Goal: Information Seeking & Learning: Learn about a topic

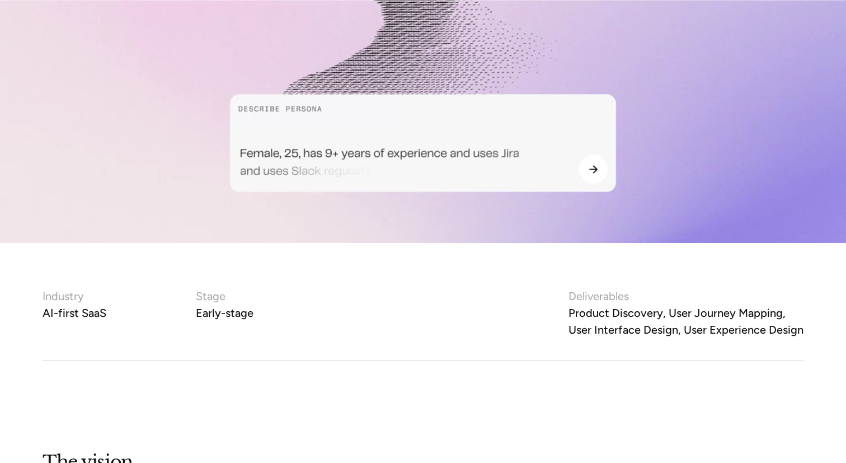
scroll to position [530, 0]
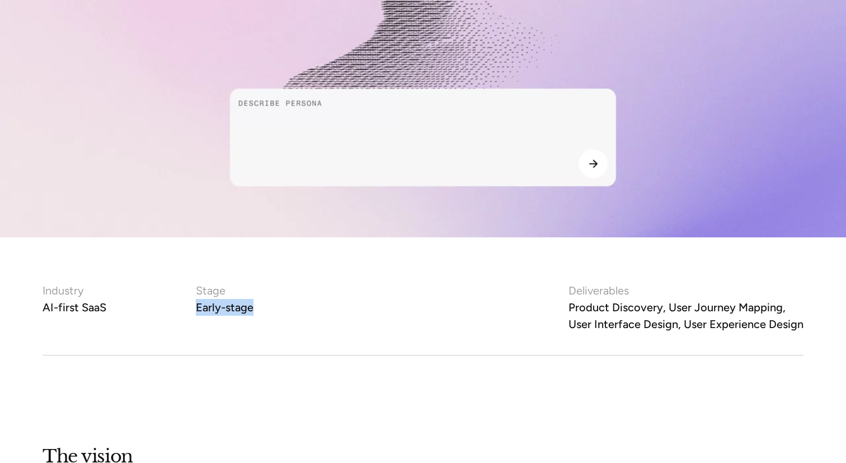
drag, startPoint x: 180, startPoint y: 308, endPoint x: 328, endPoint y: 308, distance: 148.3
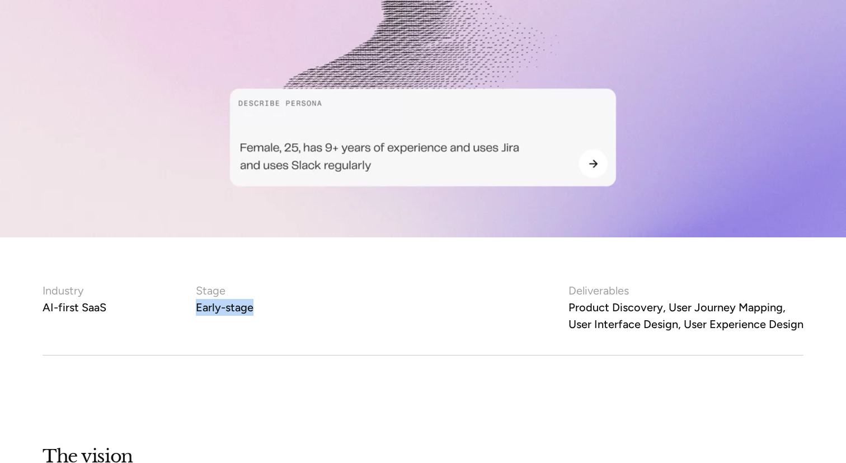
click at [328, 308] on div "Industry AI-first SaaS Stage Early-stage" at bounding box center [291, 299] width 497 height 34
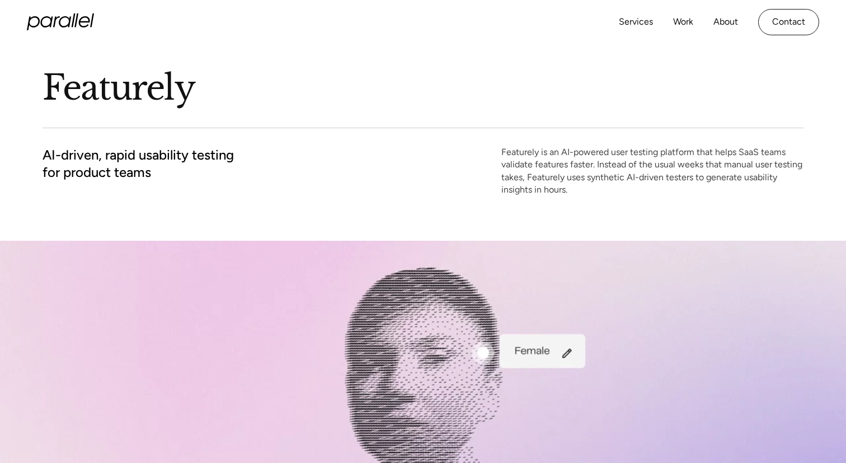
scroll to position [0, 0]
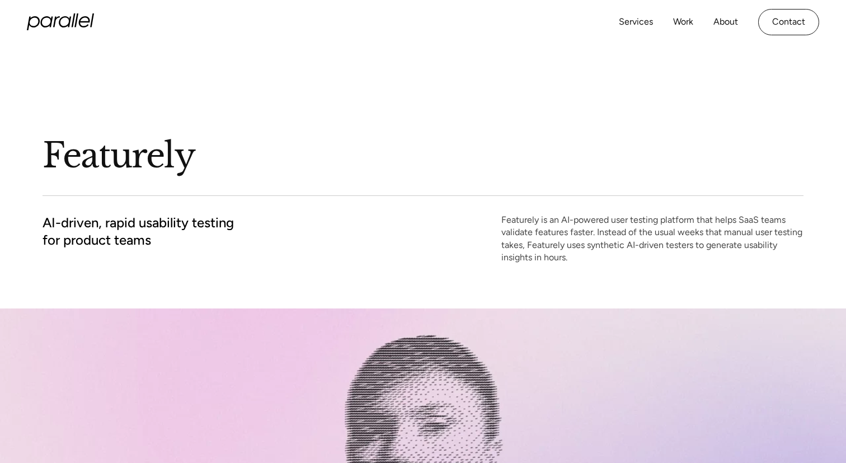
click at [61, 24] on icon "home" at bounding box center [60, 21] width 67 height 17
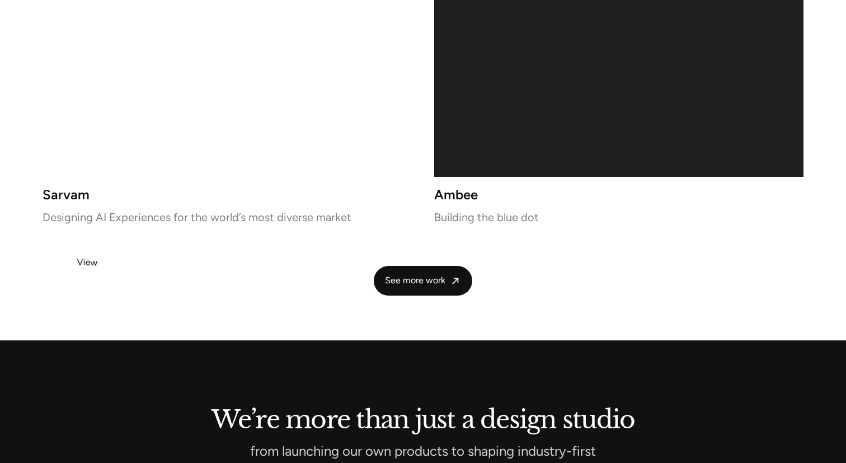
scroll to position [2450, 0]
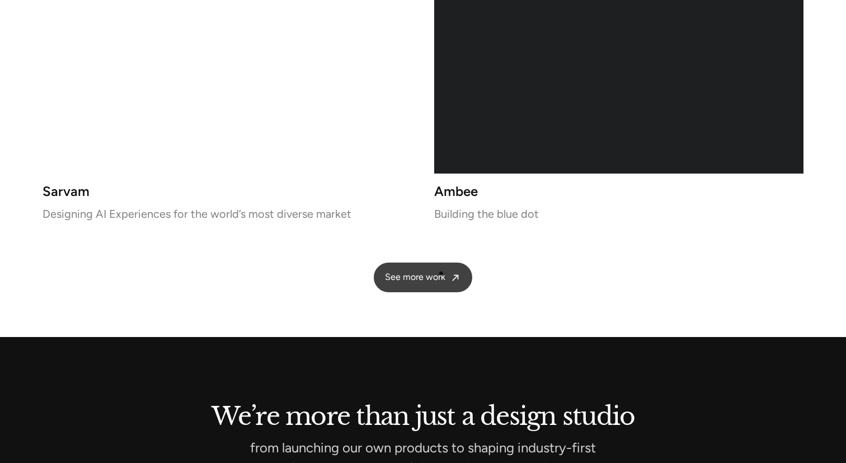
click at [438, 274] on span "See more work" at bounding box center [415, 277] width 60 height 12
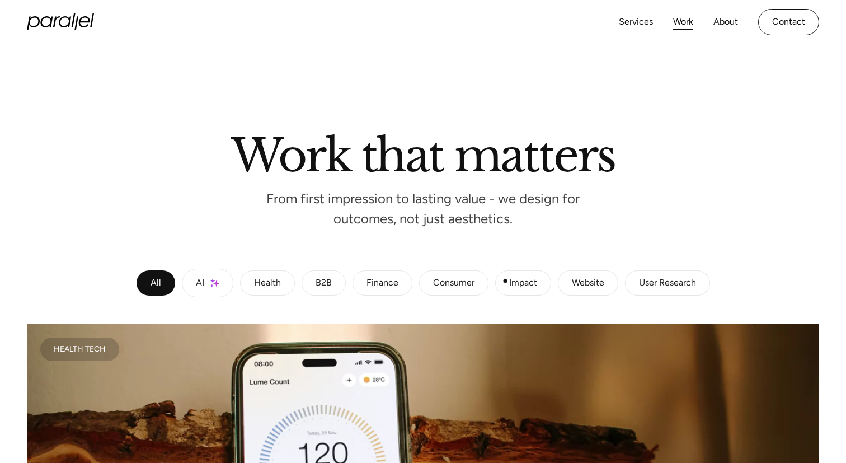
click at [441, 281] on div "Consumer" at bounding box center [453, 283] width 41 height 7
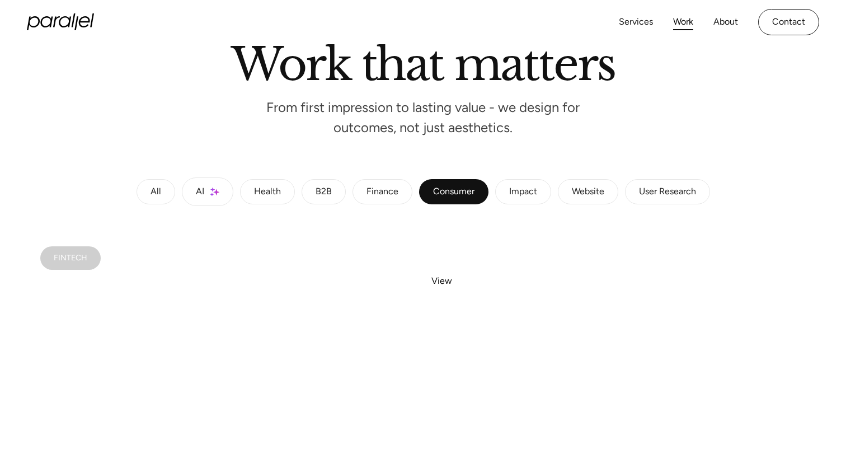
scroll to position [92, 0]
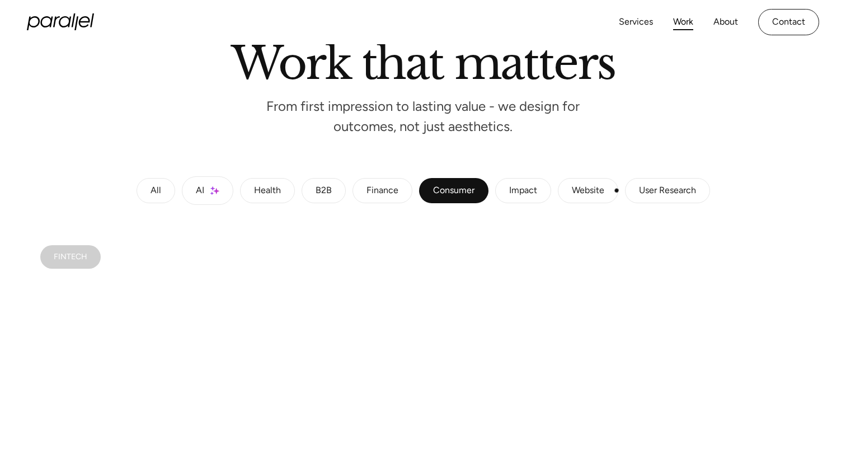
click at [617, 190] on link "Website" at bounding box center [588, 191] width 60 height 26
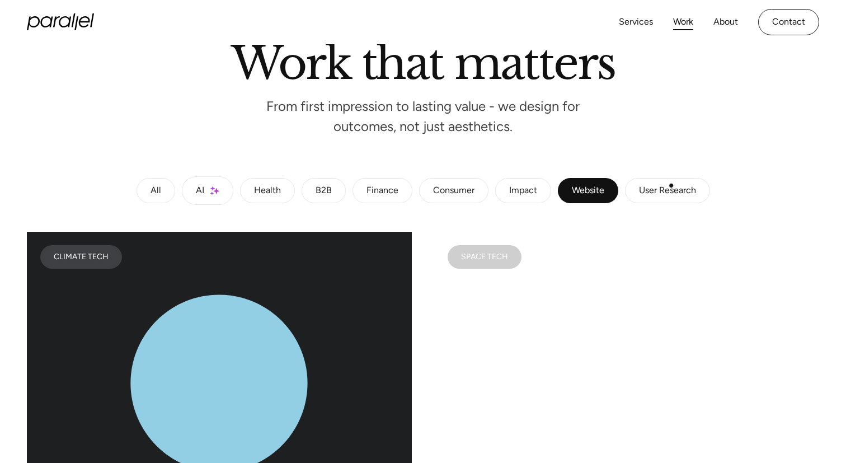
click at [674, 187] on div "User Research" at bounding box center [667, 190] width 57 height 7
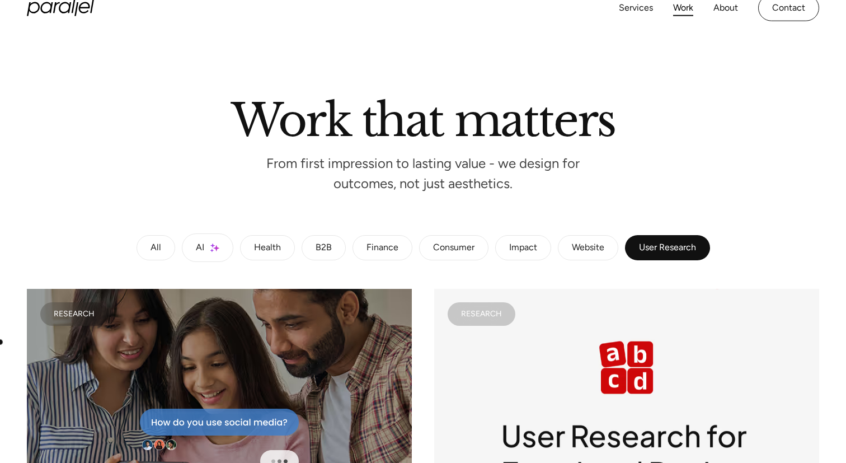
scroll to position [0, 0]
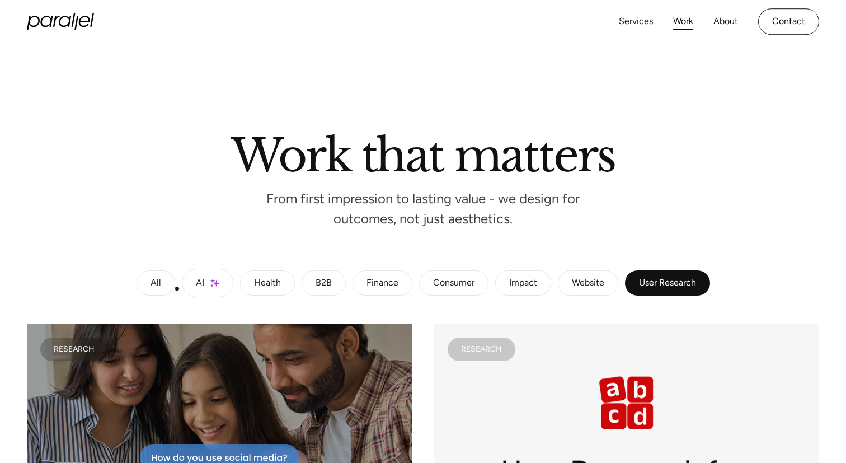
click at [165, 287] on link "All" at bounding box center [156, 283] width 39 height 26
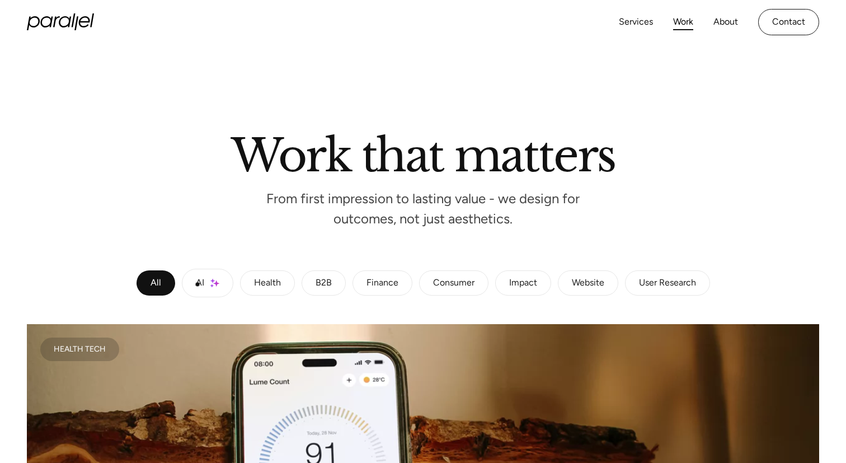
click at [204, 284] on link "AI" at bounding box center [207, 283] width 51 height 29
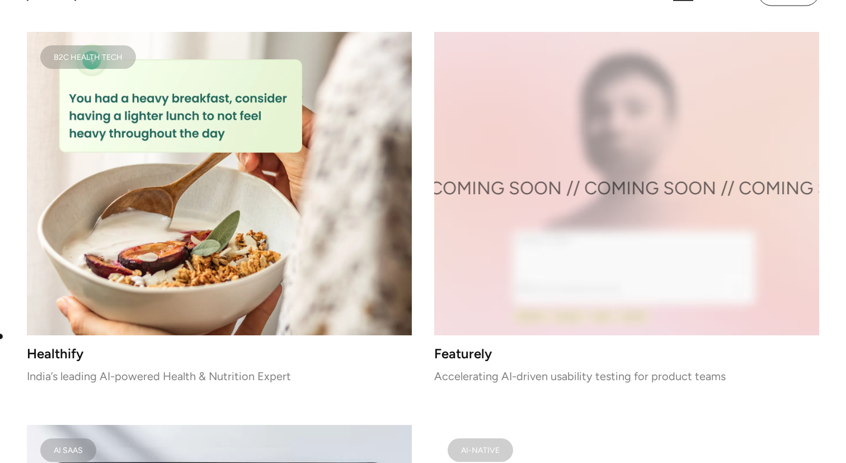
scroll to position [1169, 0]
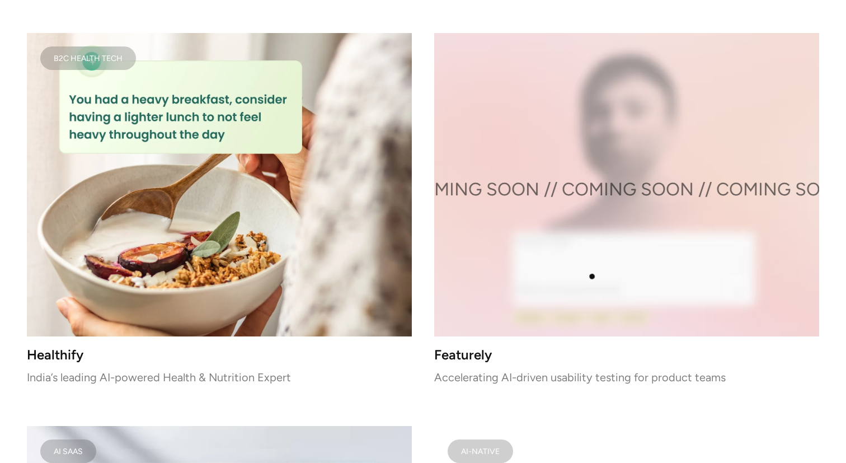
click at [600, 269] on div "Health Tech Lume Health Shaping daily health habits through behavior-led design…" at bounding box center [423, 357] width 792 height 2404
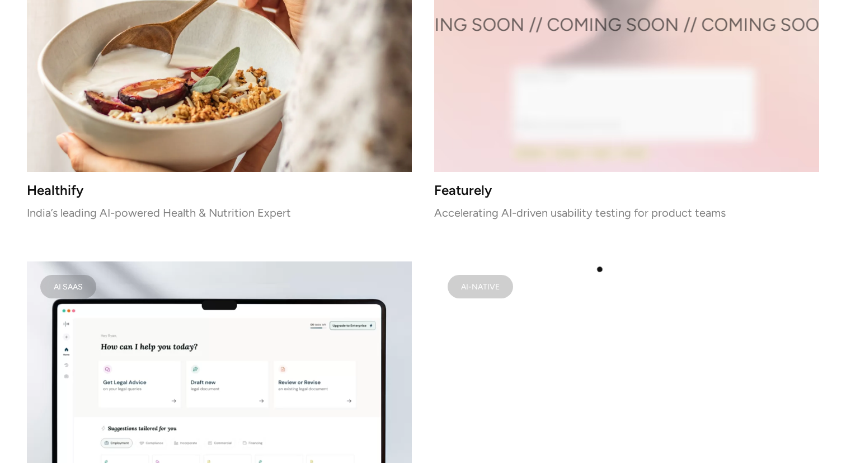
scroll to position [1340, 0]
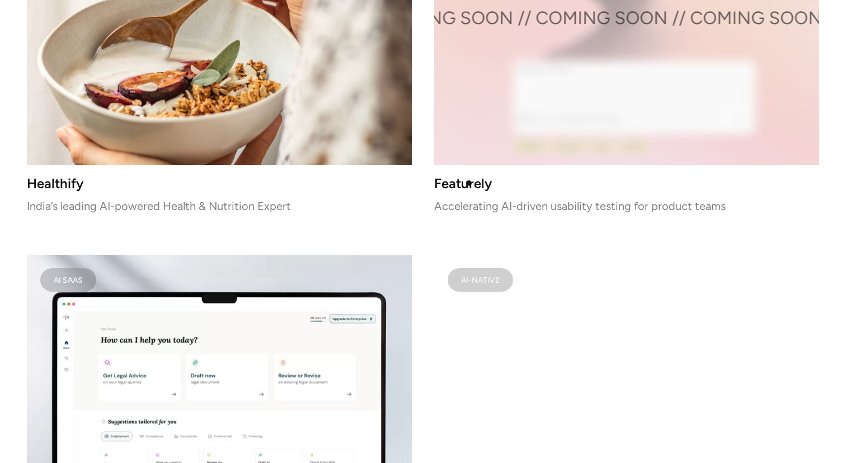
click at [469, 183] on div "Health Tech Lume Health Shaping daily health habits through behavior-led design…" at bounding box center [423, 186] width 792 height 2404
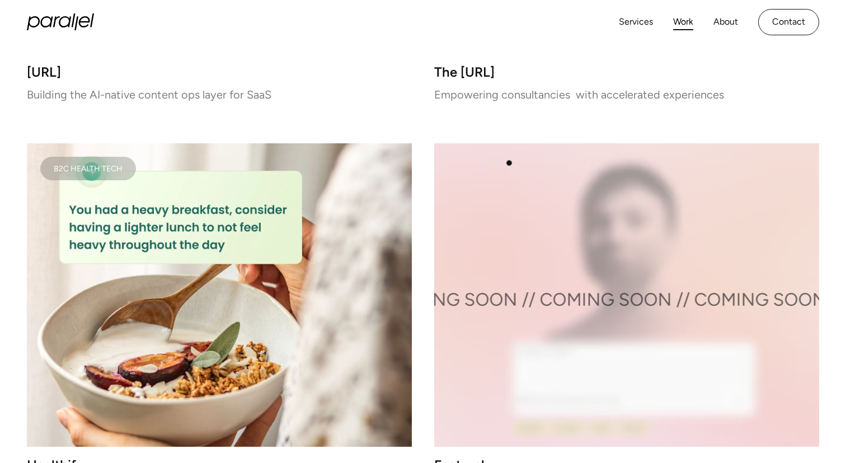
scroll to position [1047, 0]
